Goal: Information Seeking & Learning: Learn about a topic

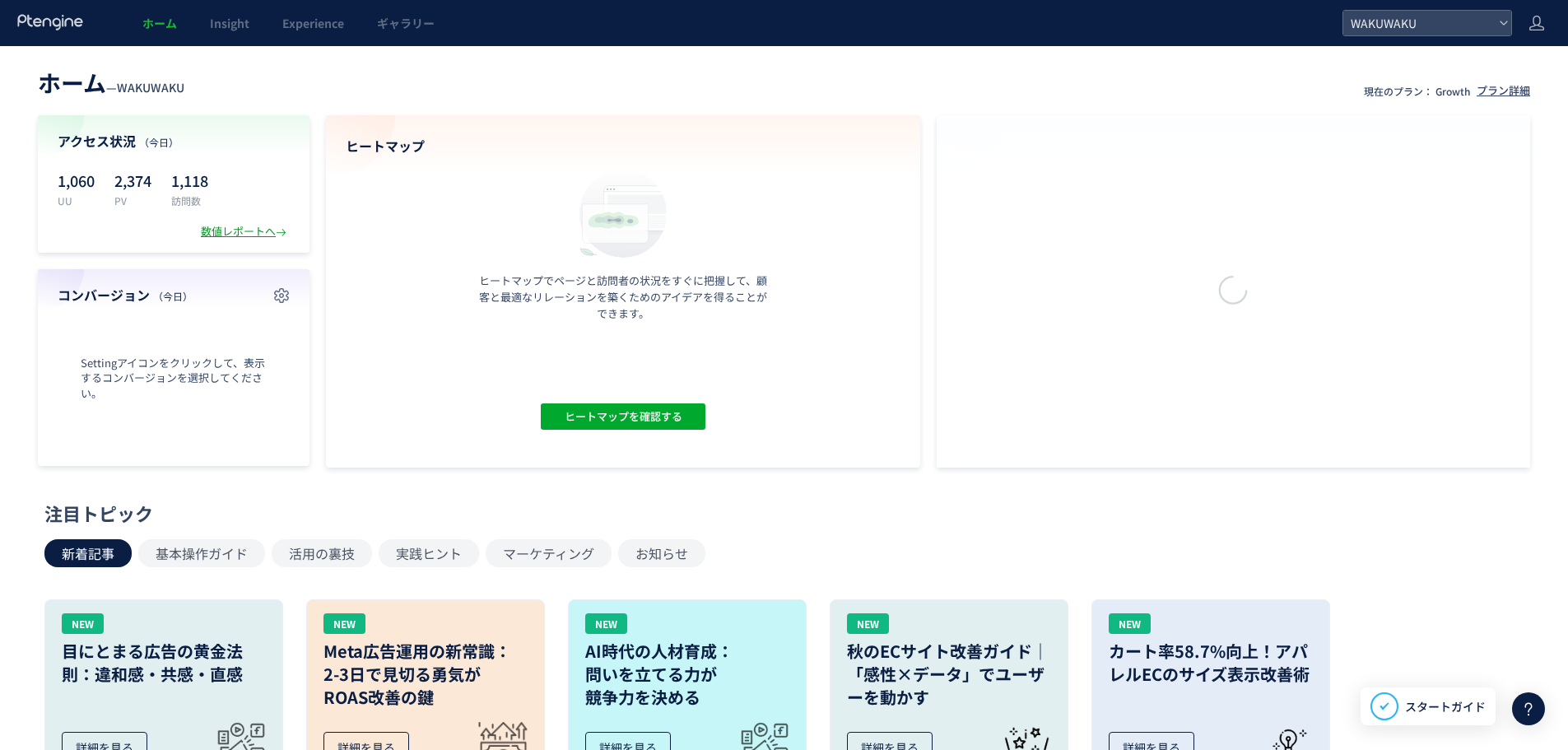
click at [247, 232] on div "数値レポートへ" at bounding box center [246, 232] width 89 height 16
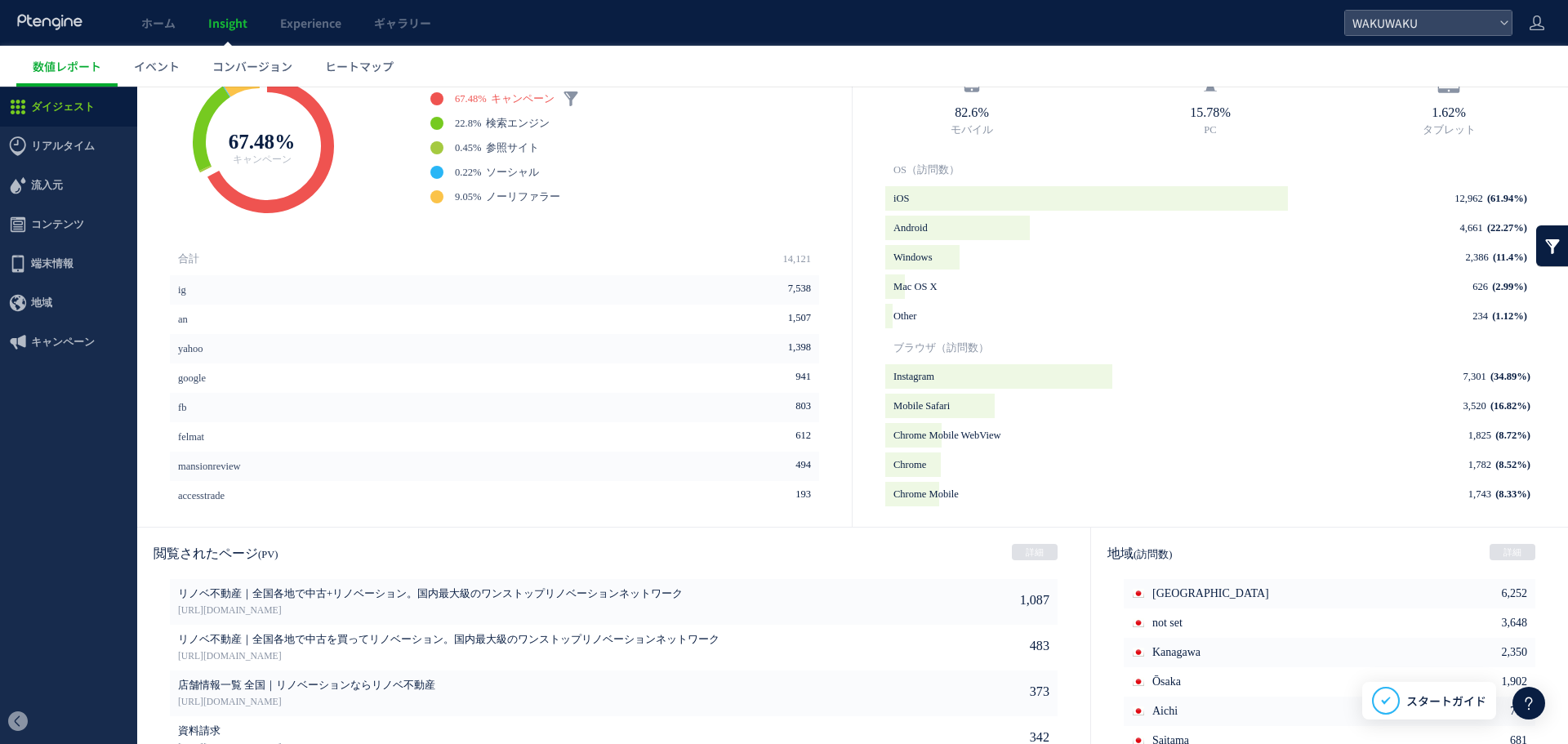
scroll to position [711, 0]
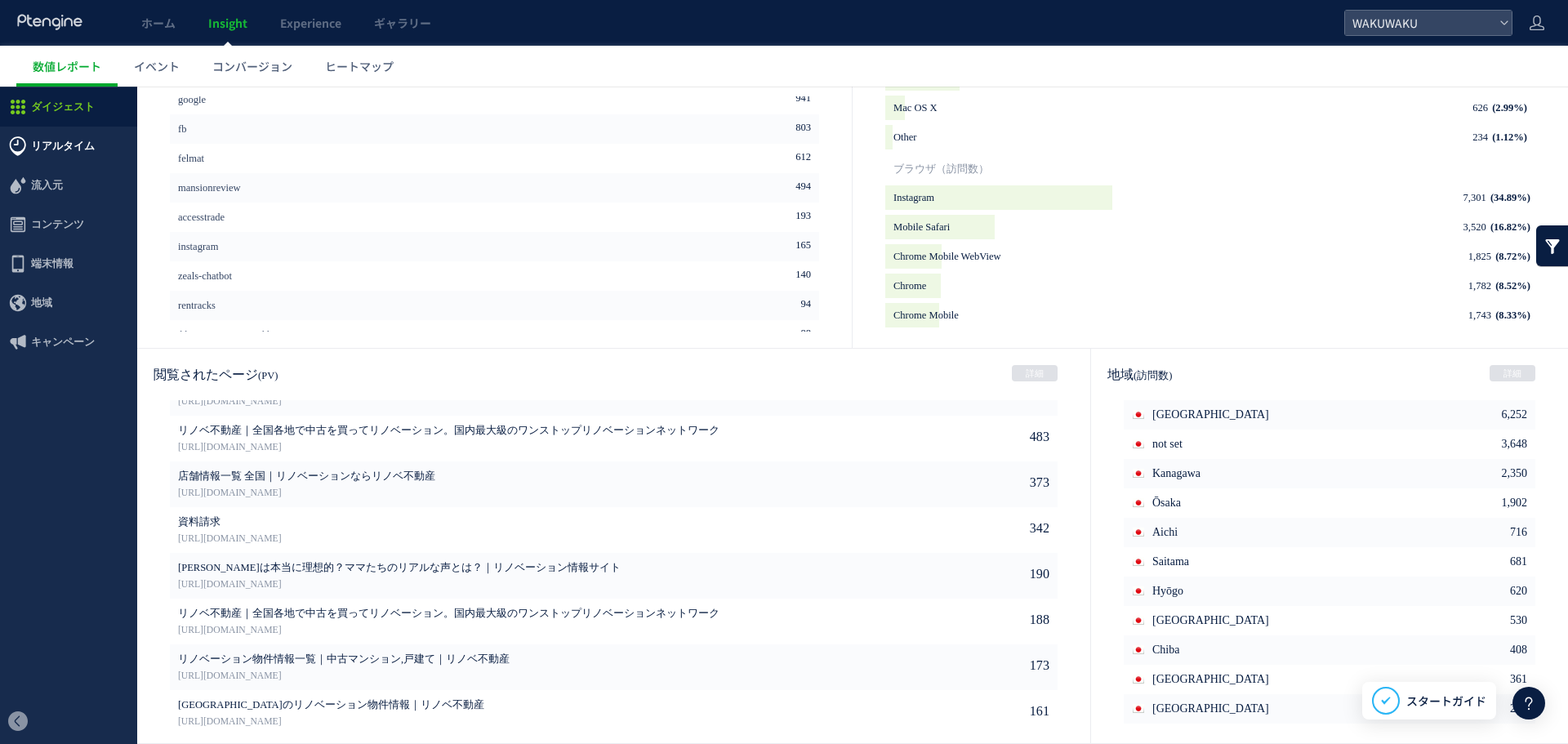
click at [67, 143] on span "リアルタイム" at bounding box center [62, 146] width 64 height 39
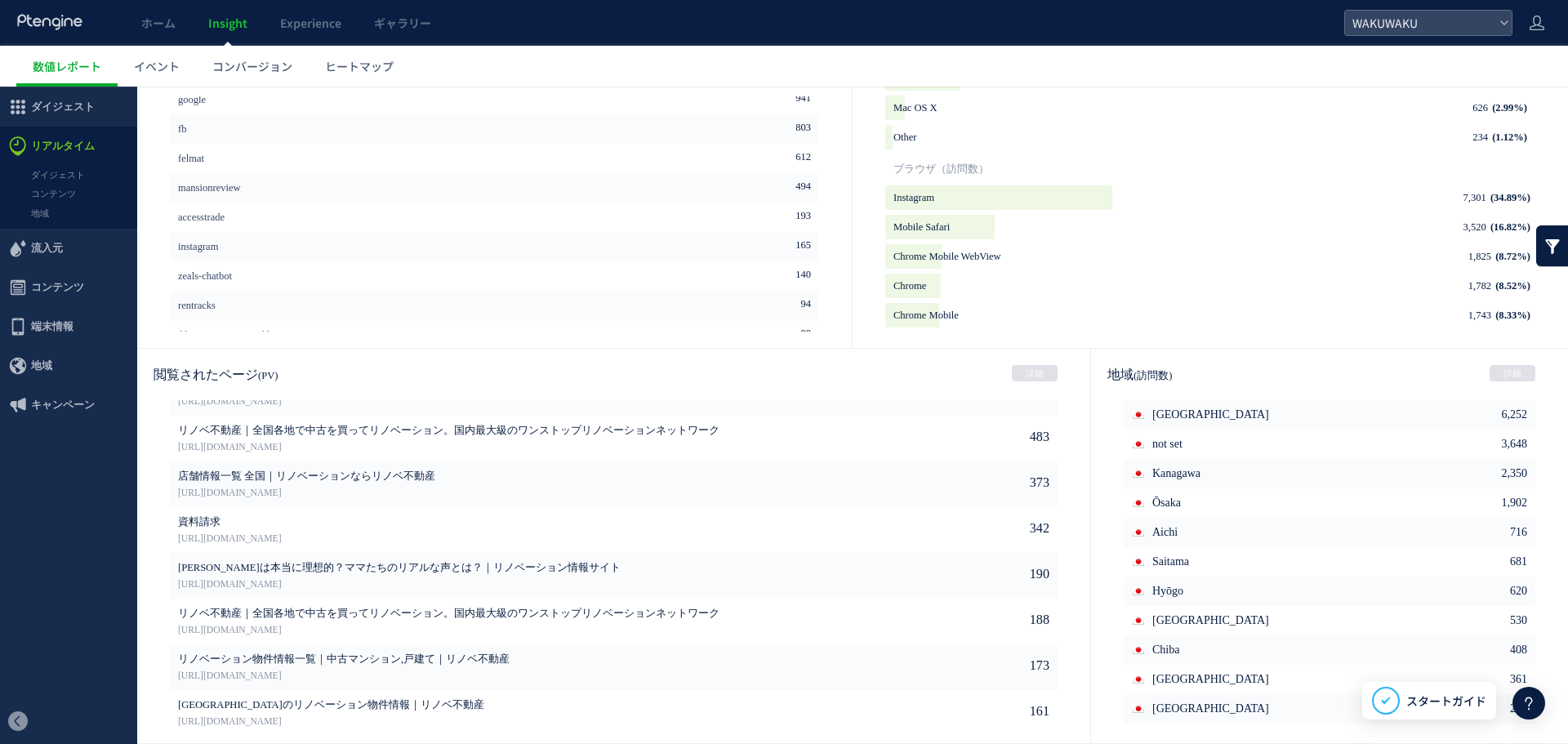
scroll to position [70, 0]
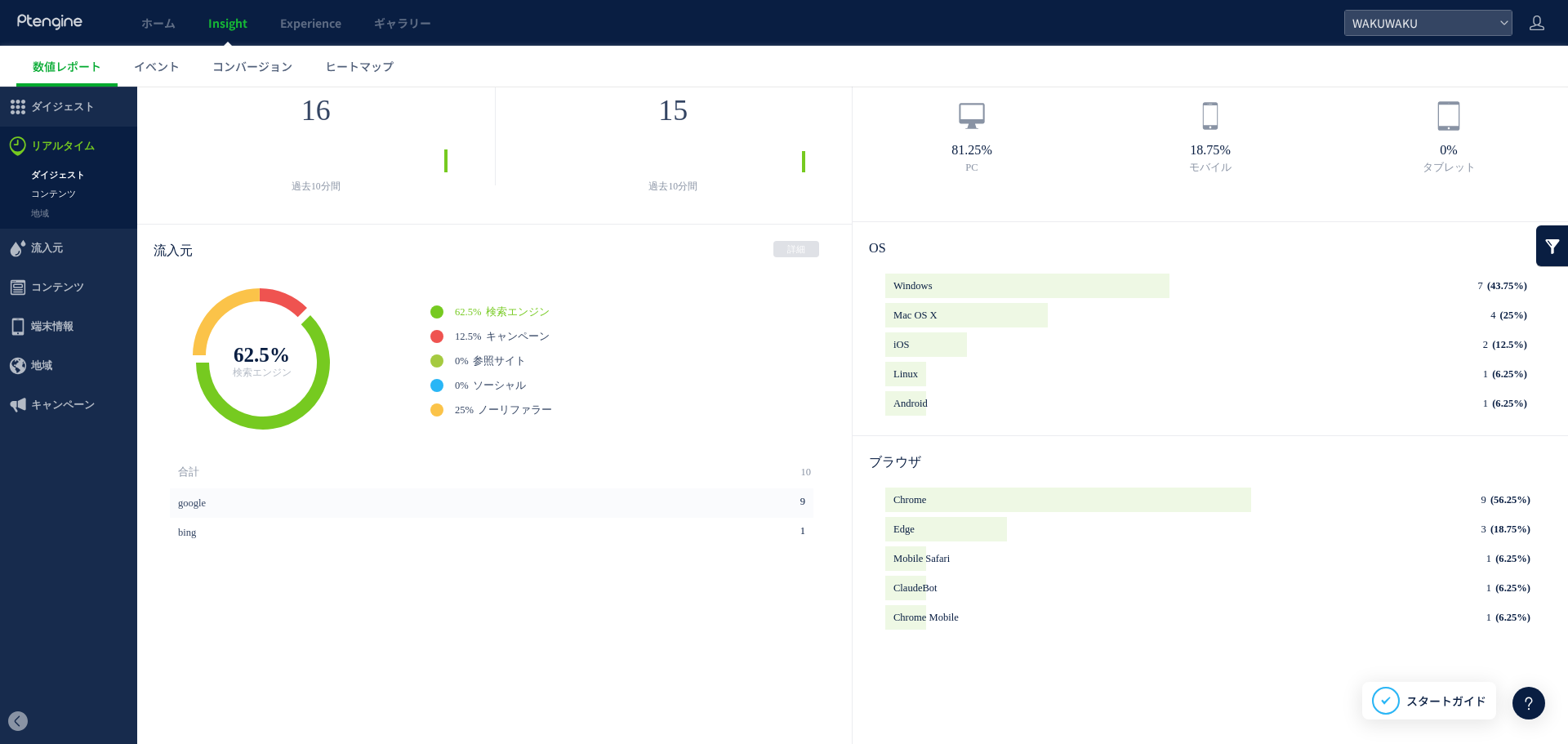
click at [62, 191] on link "コンテンツ" at bounding box center [68, 194] width 137 height 19
